Goal: Task Accomplishment & Management: Use online tool/utility

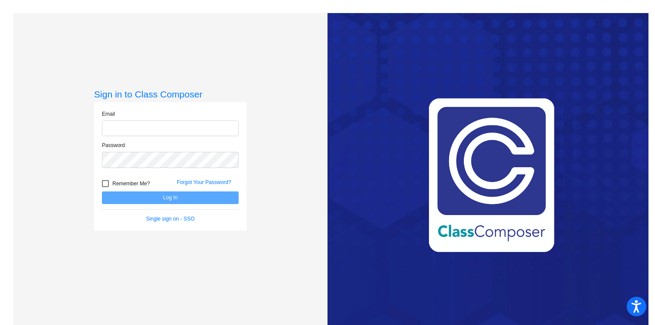
type input "[EMAIL_ADDRESS][DOMAIN_NAME]"
click at [149, 197] on button "Log In" at bounding box center [170, 198] width 137 height 13
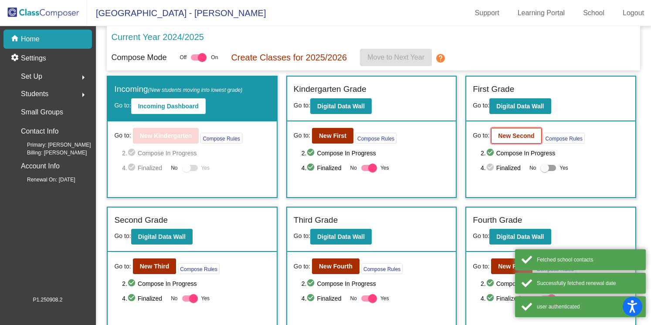
click at [519, 138] on b "New Second" at bounding box center [516, 135] width 36 height 7
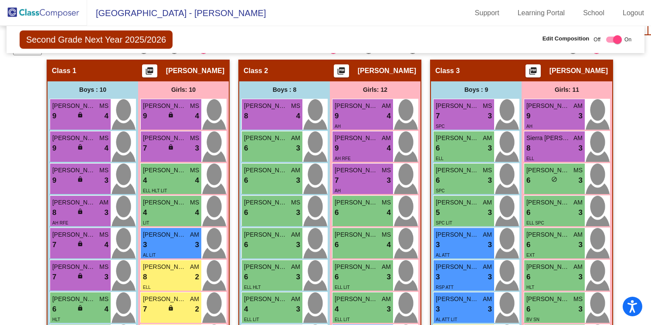
scroll to position [196, 0]
